Goal: Check status: Check status

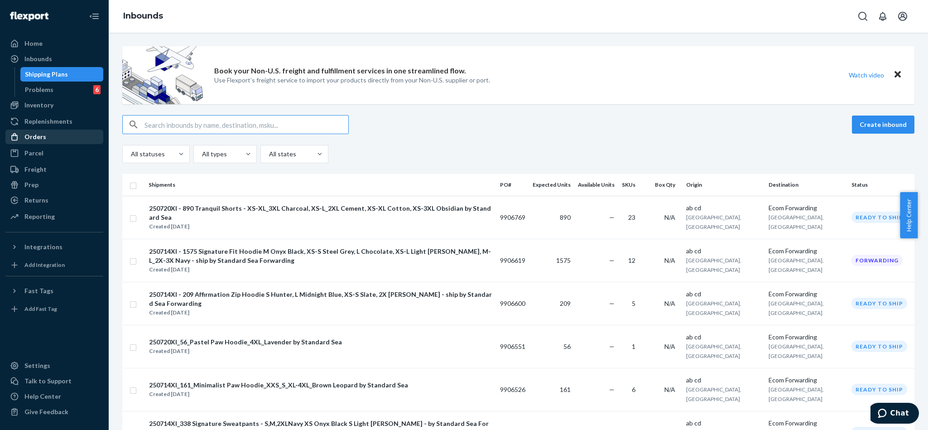
click at [51, 138] on div "Orders" at bounding box center [54, 136] width 96 height 13
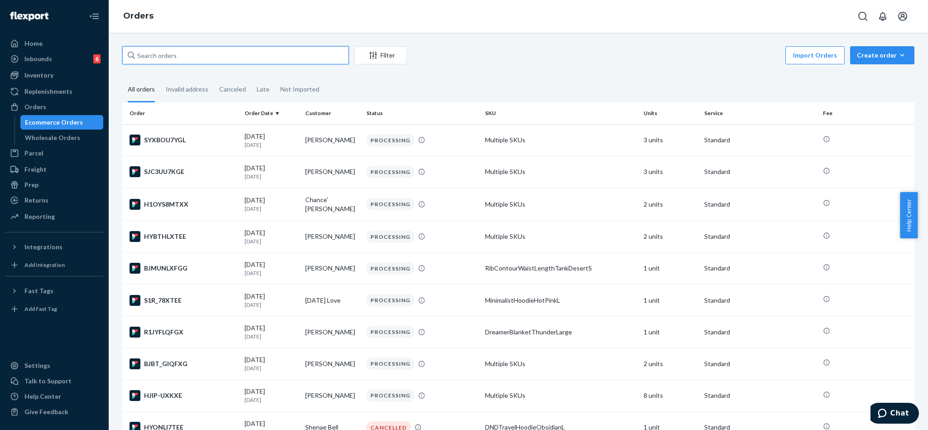
click at [227, 61] on input "text" at bounding box center [235, 55] width 226 height 18
paste input "254113552"
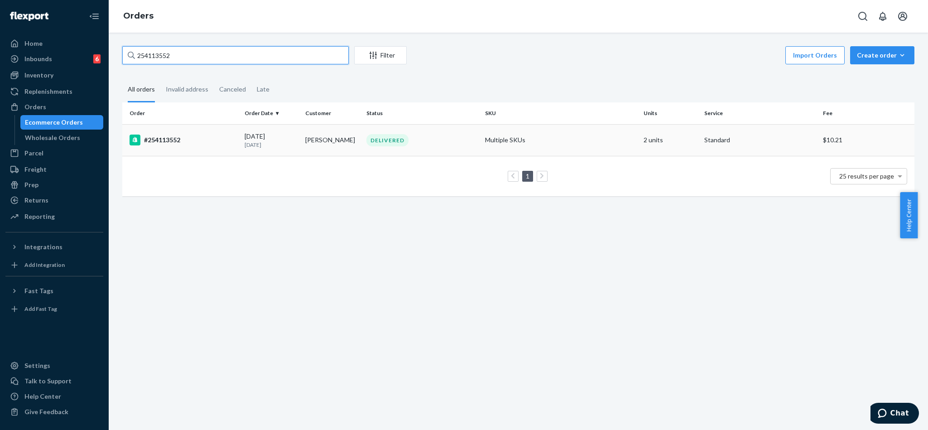
type input "254113552"
click at [439, 145] on div "DELIVERED" at bounding box center [421, 140] width 115 height 12
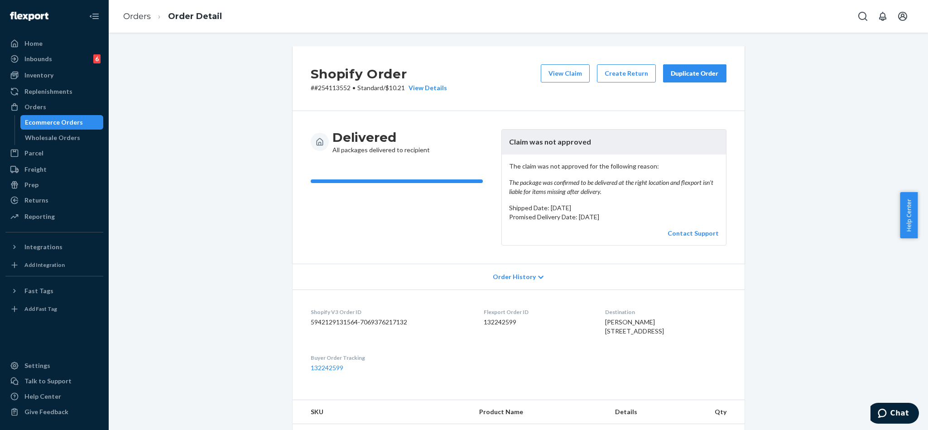
click at [783, 211] on div "Shopify Order # #254113552 • Standard / $10.21 View Details View Claim Create R…" at bounding box center [517, 390] width 805 height 689
